Goal: Information Seeking & Learning: Learn about a topic

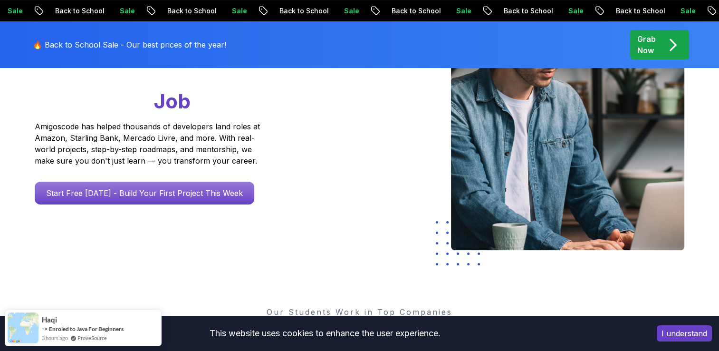
scroll to position [159, 0]
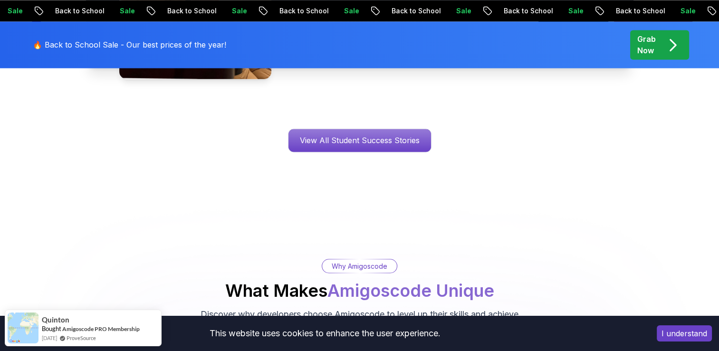
scroll to position [1560, 0]
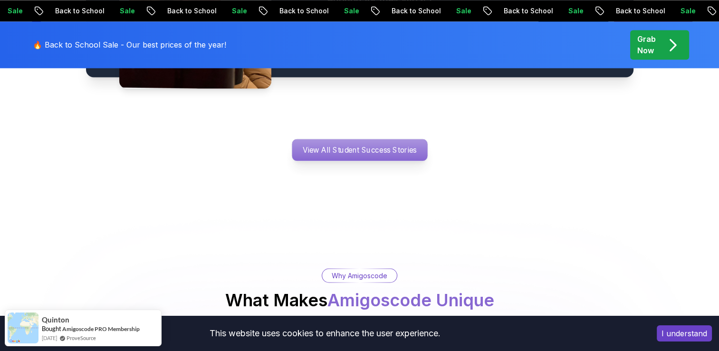
click at [404, 139] on p "View All Student Success Stories" at bounding box center [359, 150] width 135 height 22
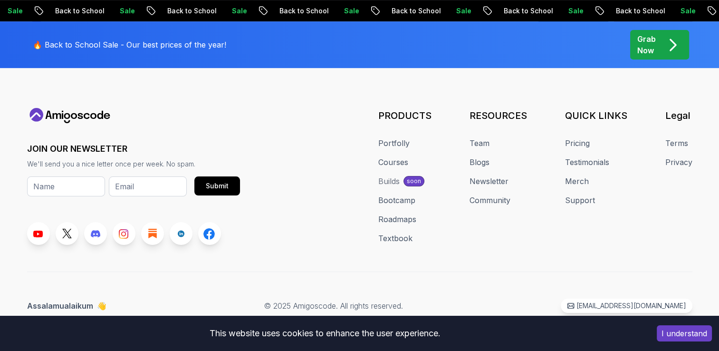
scroll to position [1626, 0]
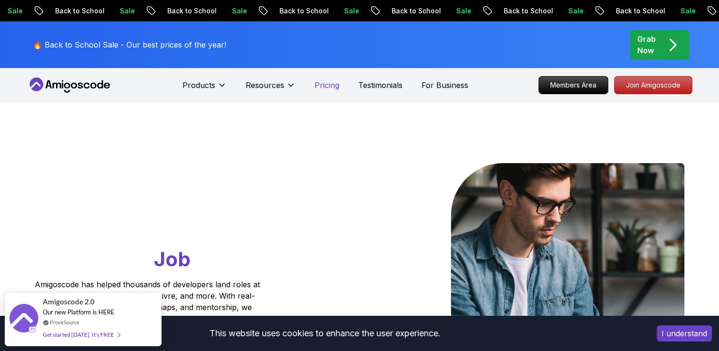
click at [333, 86] on p "Pricing" at bounding box center [327, 84] width 25 height 11
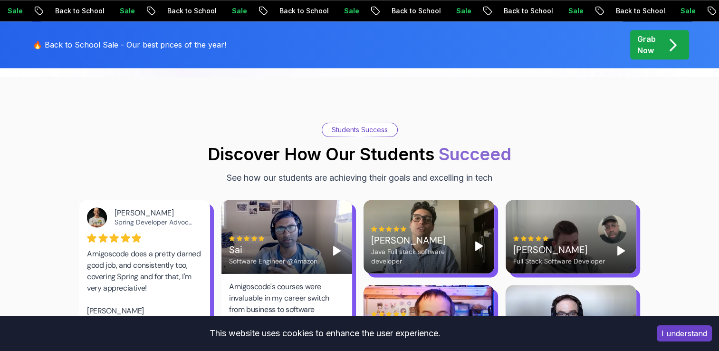
scroll to position [1219, 0]
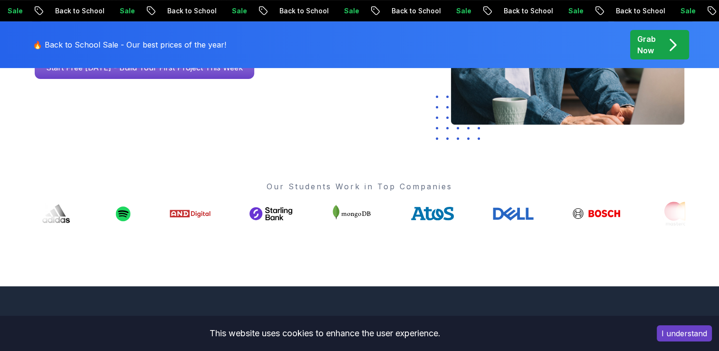
scroll to position [68, 0]
